Goal: Task Accomplishment & Management: Manage account settings

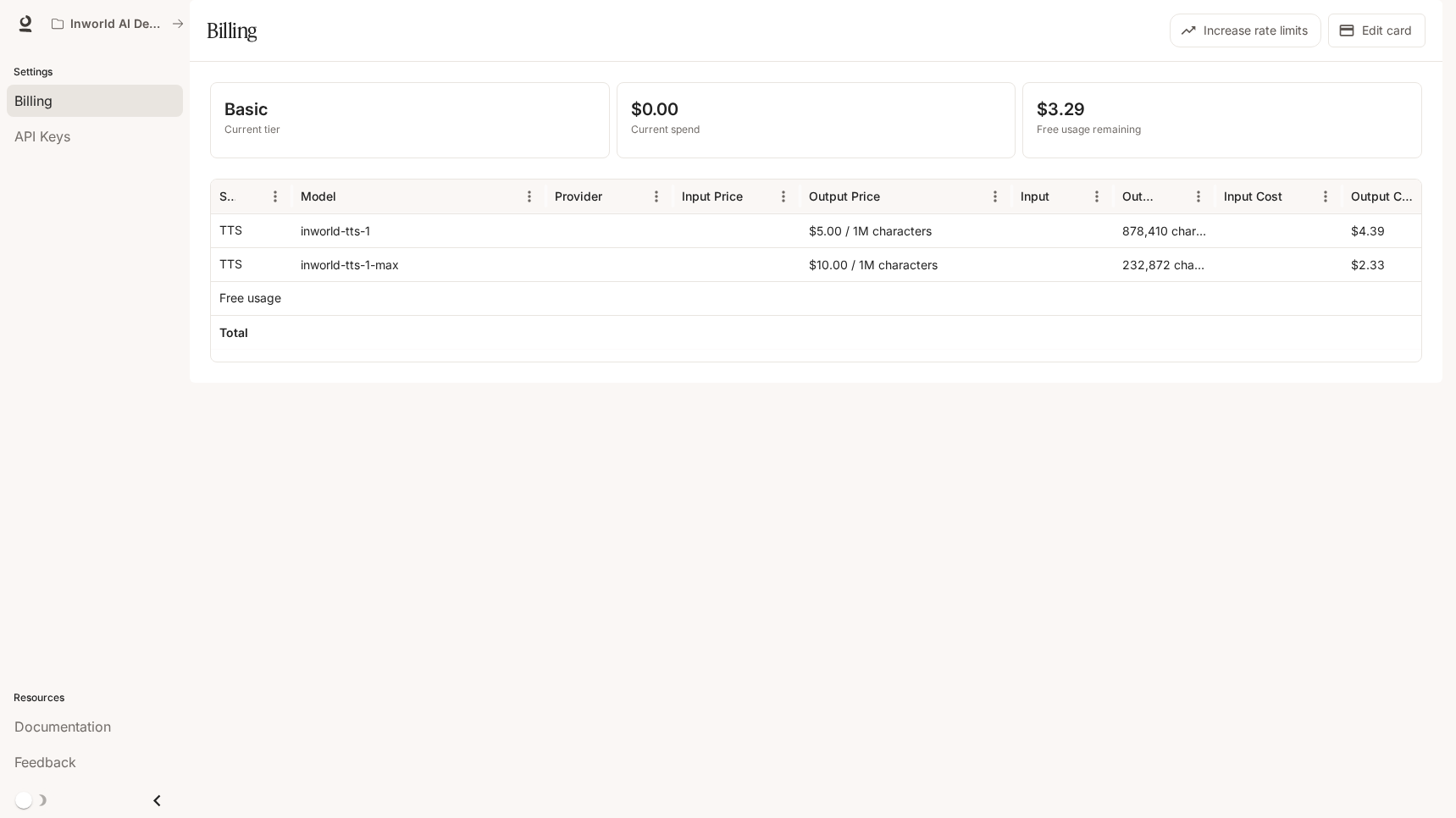
click at [499, 383] on div "Basic Current tier $0.00 Current spend $3.29 Free usage remaining Service Model…" at bounding box center [816, 222] width 1253 height 321
